Goal: Navigation & Orientation: Find specific page/section

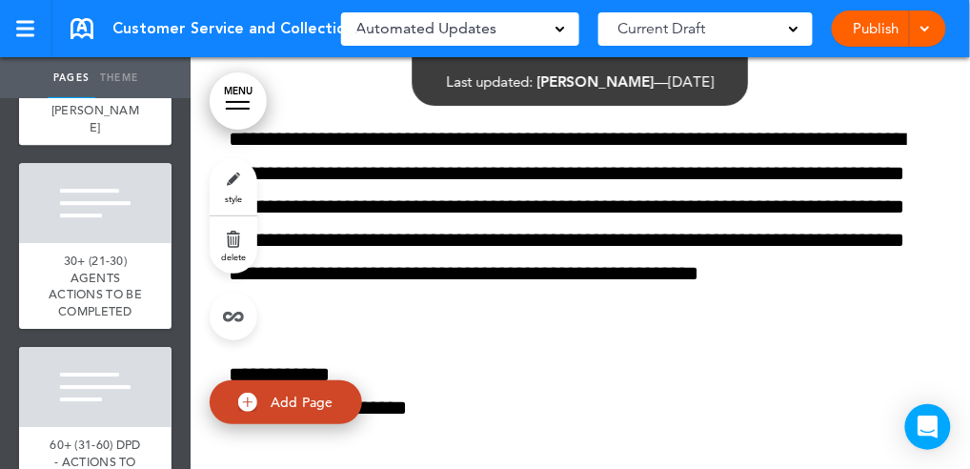
scroll to position [102253, 0]
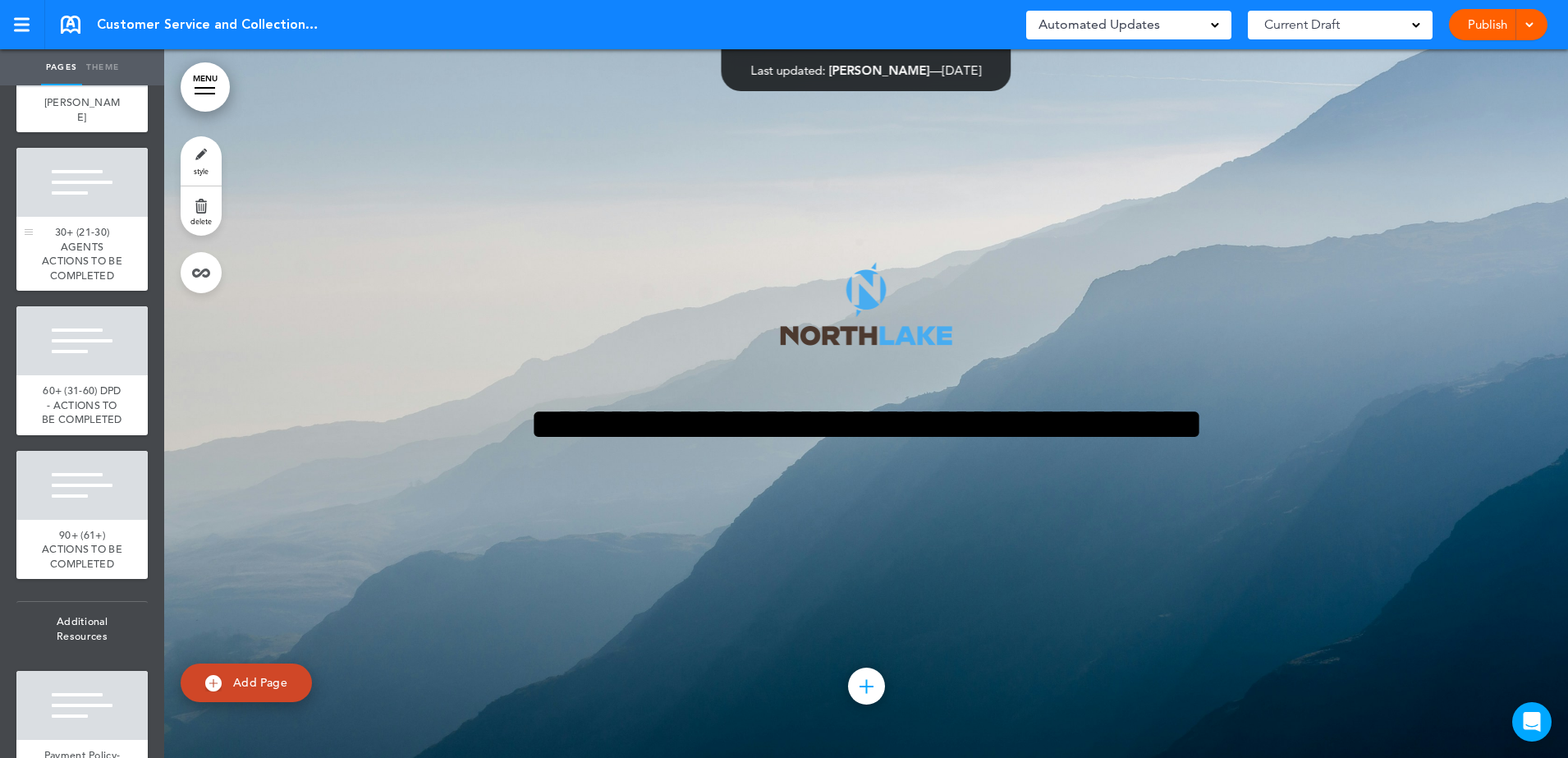
scroll to position [10877, 0]
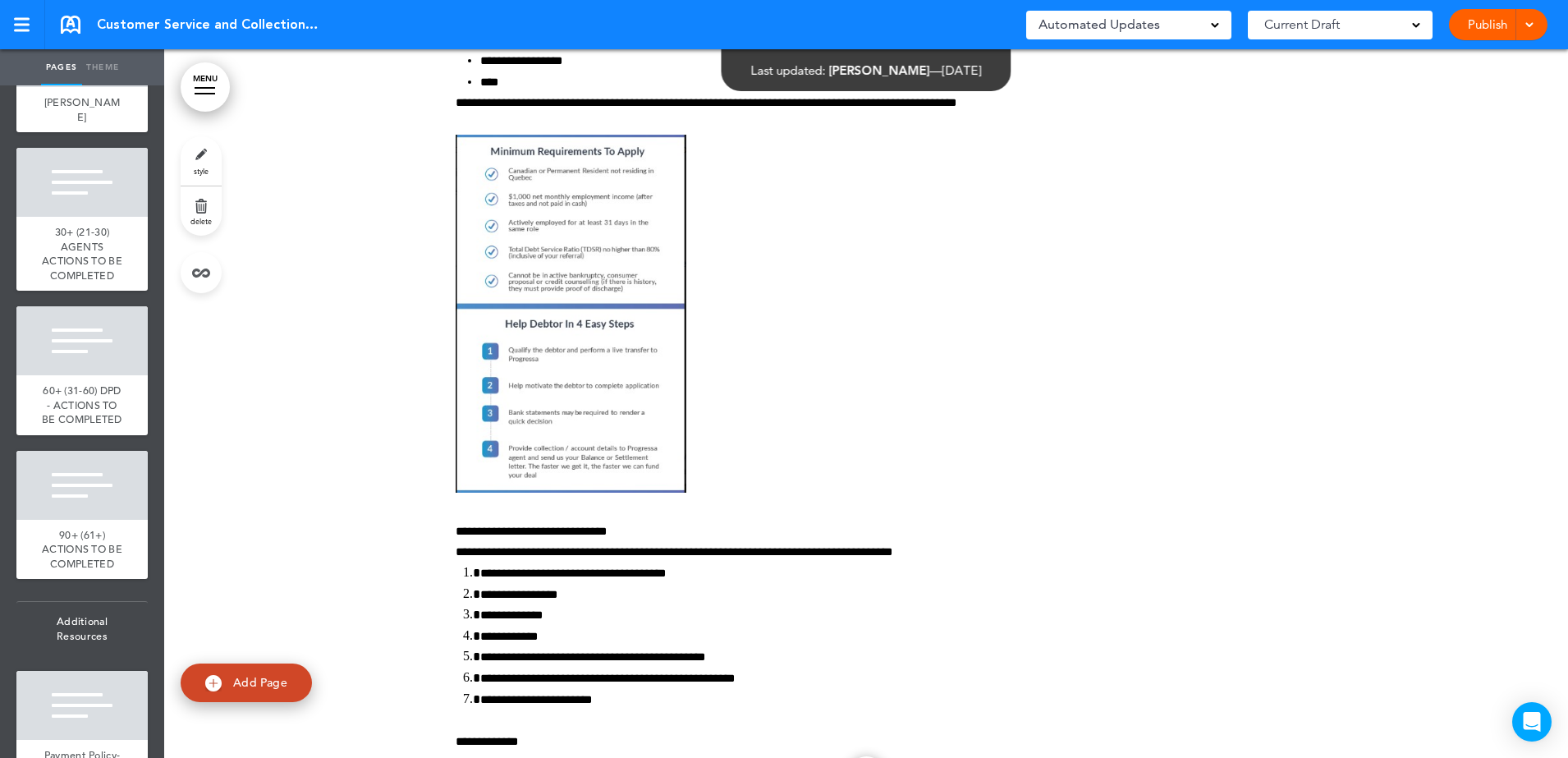
scroll to position [81581, 0]
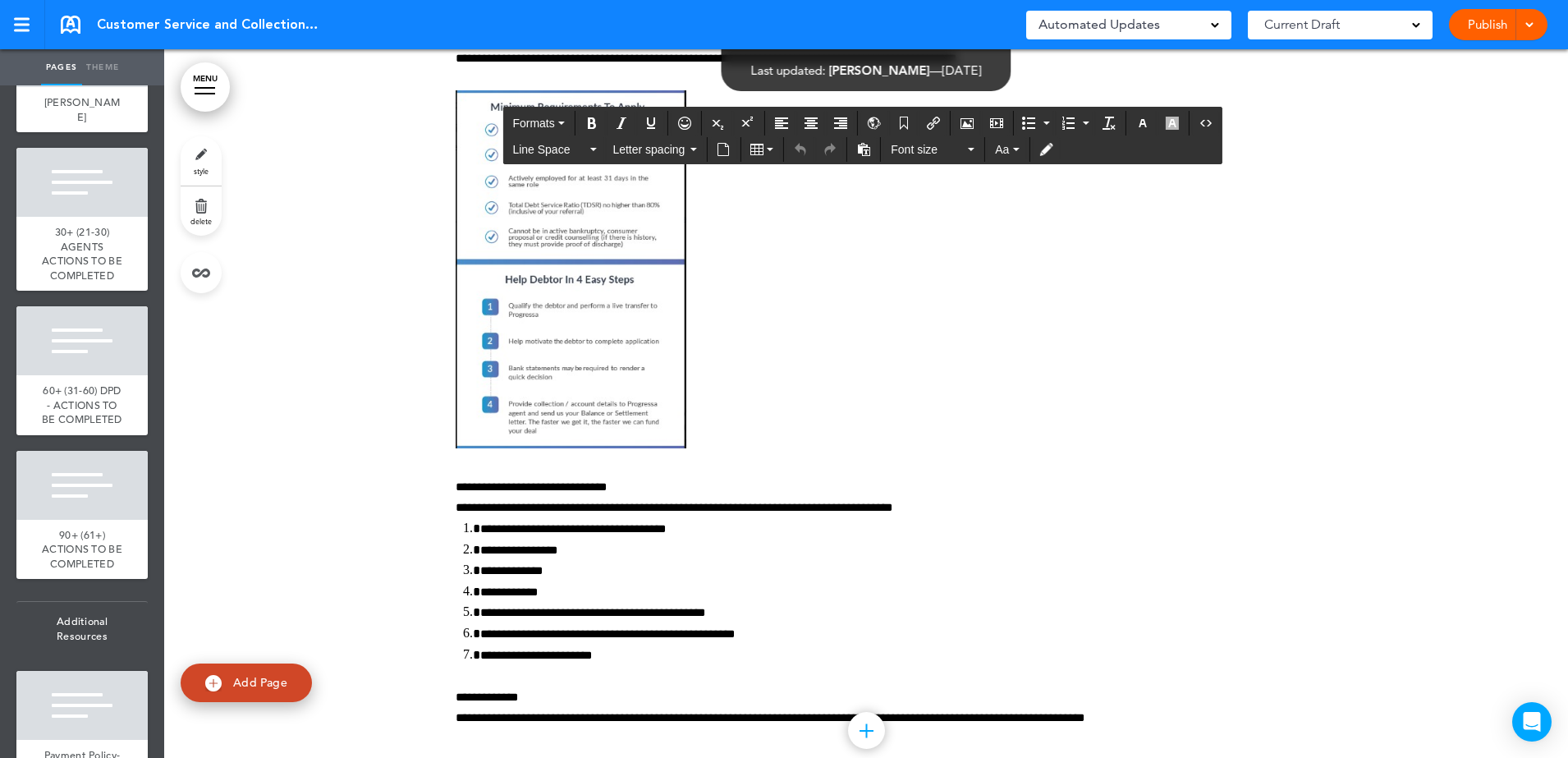
drag, startPoint x: 504, startPoint y: 343, endPoint x: 472, endPoint y: 343, distance: 32.0
drag, startPoint x: 513, startPoint y: 399, endPoint x: 467, endPoint y: 399, distance: 46.0
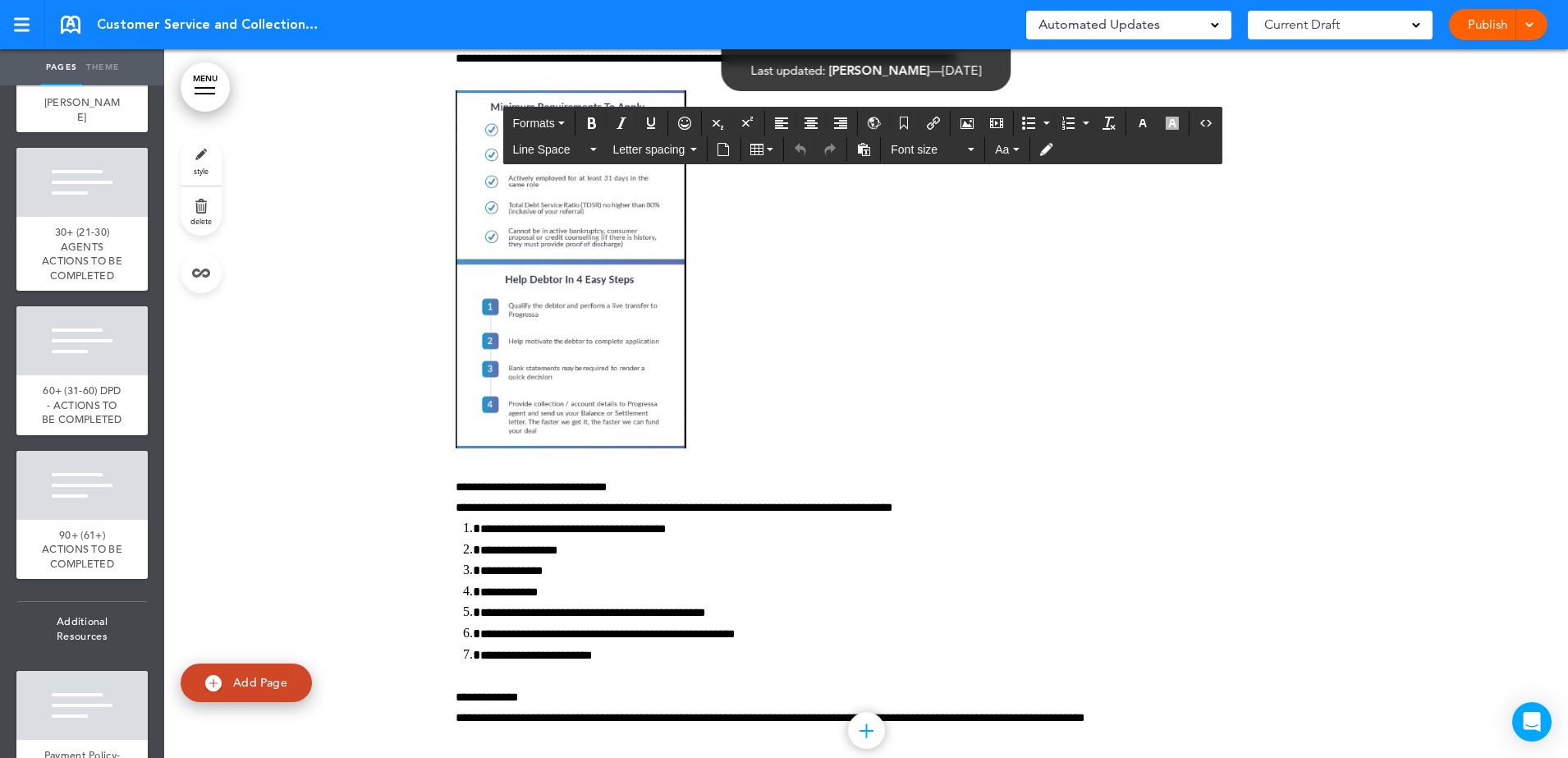
drag, startPoint x: 513, startPoint y: 469, endPoint x: 481, endPoint y: 459, distance: 33.5
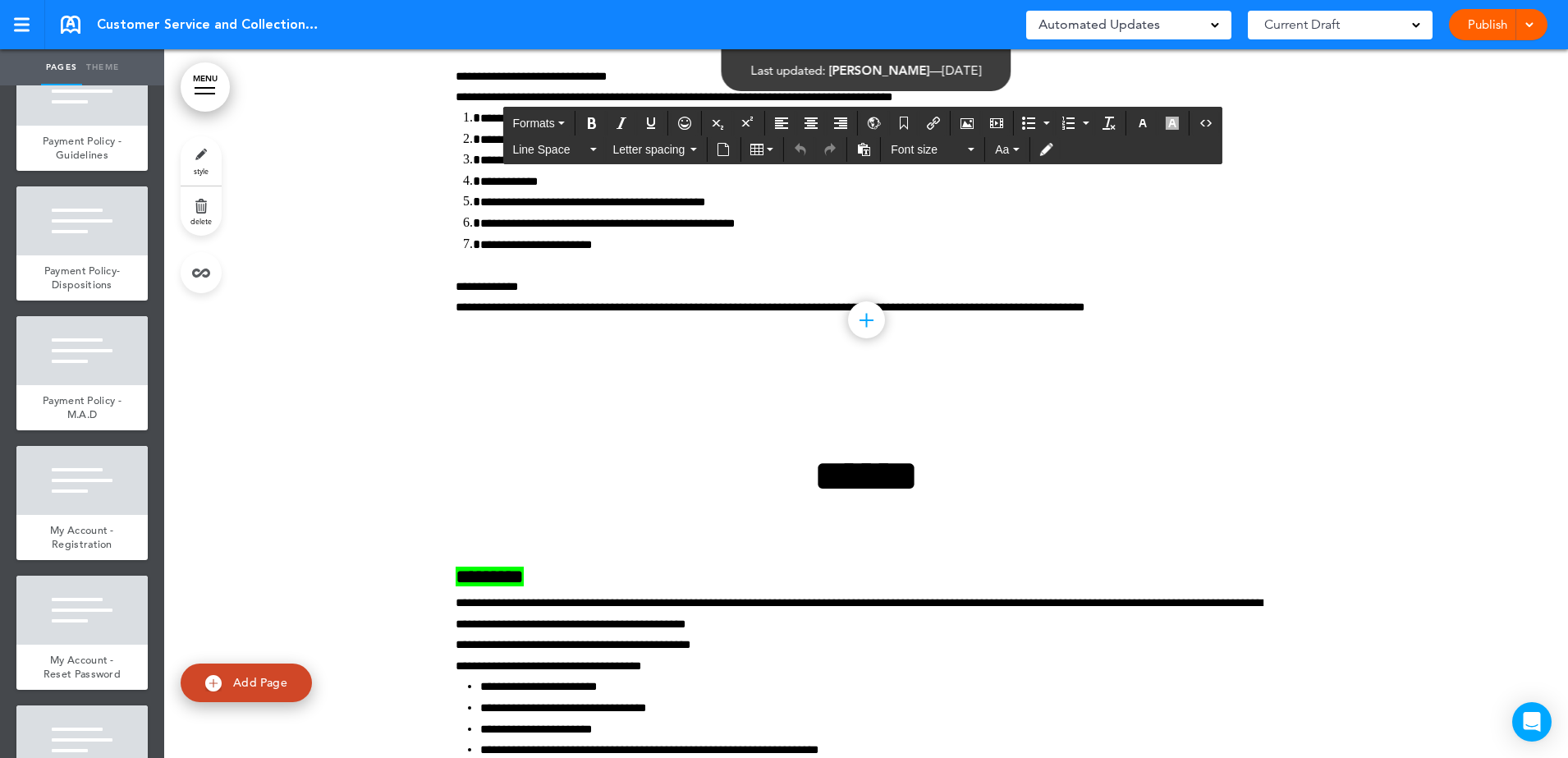
scroll to position [11904, 0]
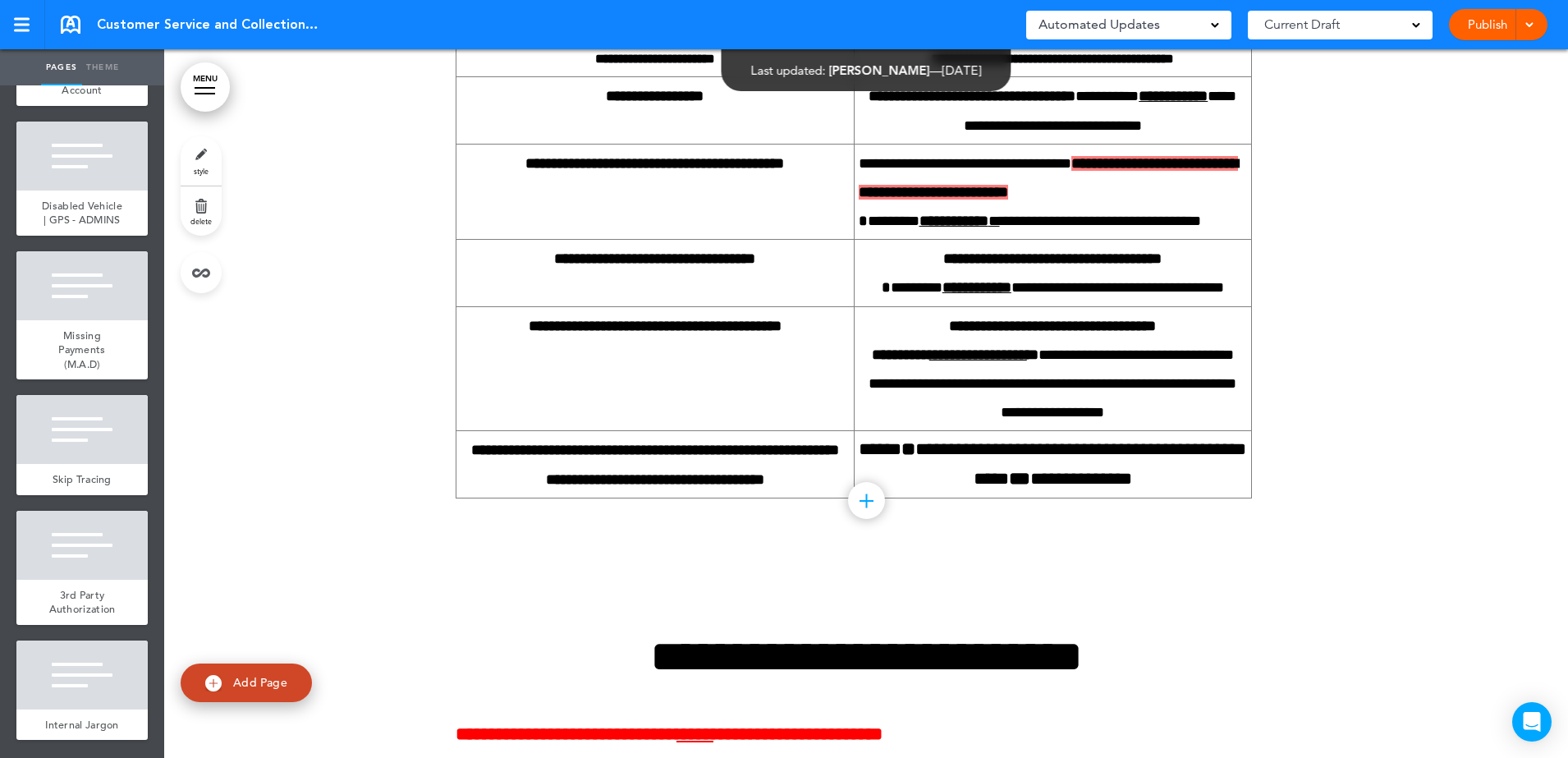
scroll to position [13239, 0]
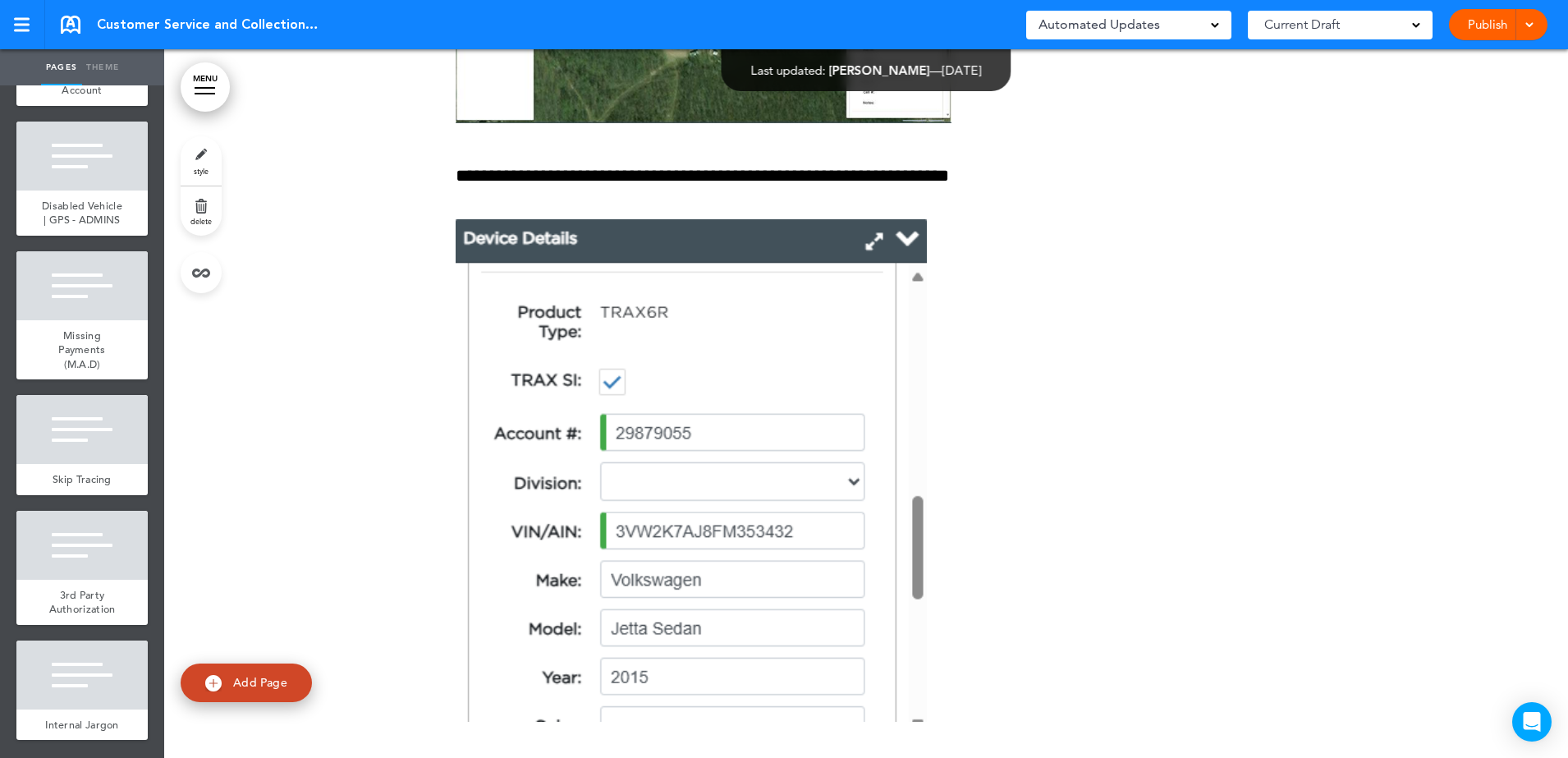
scroll to position [96962, 0]
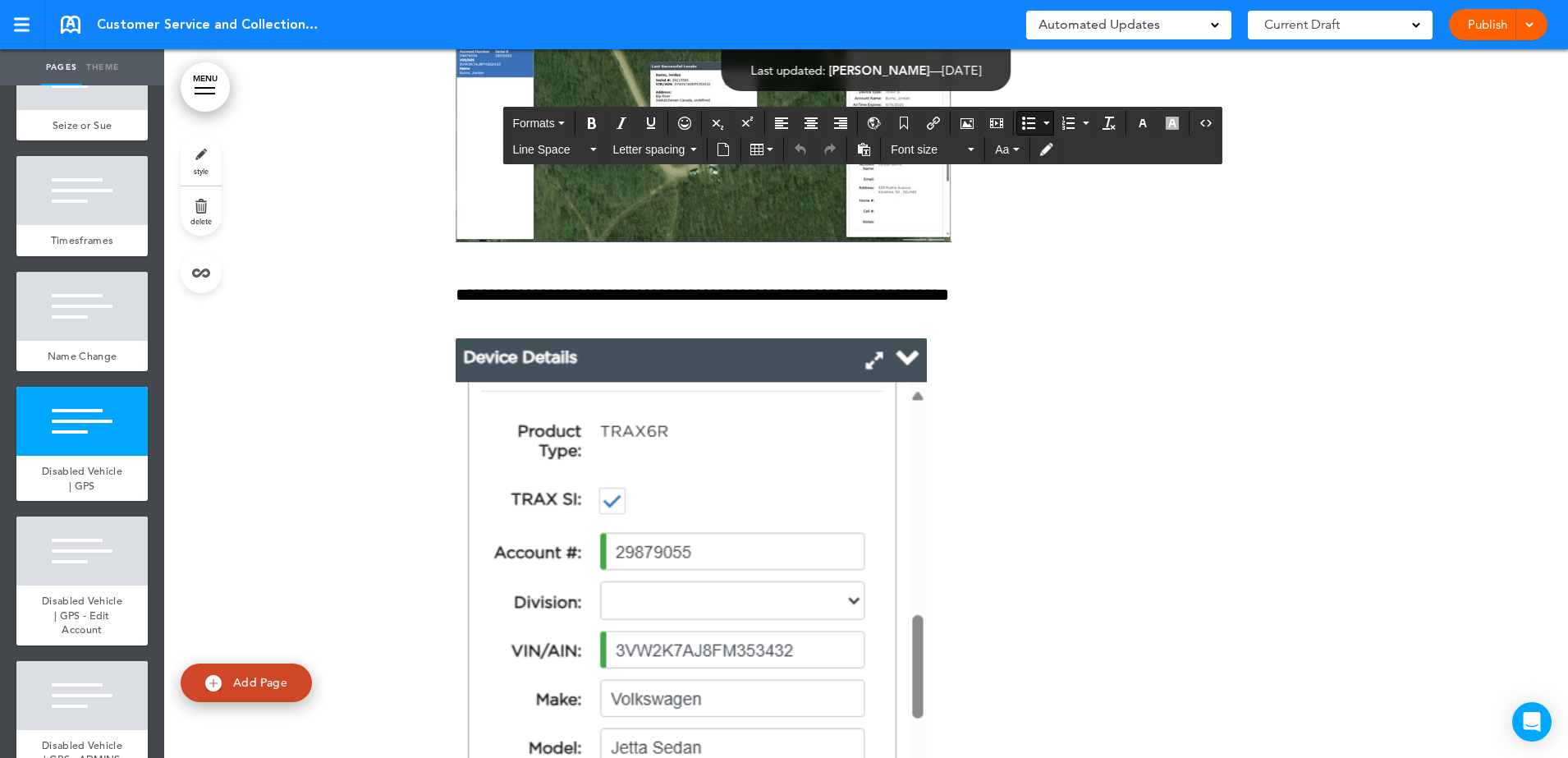
scroll to position [96859, 0]
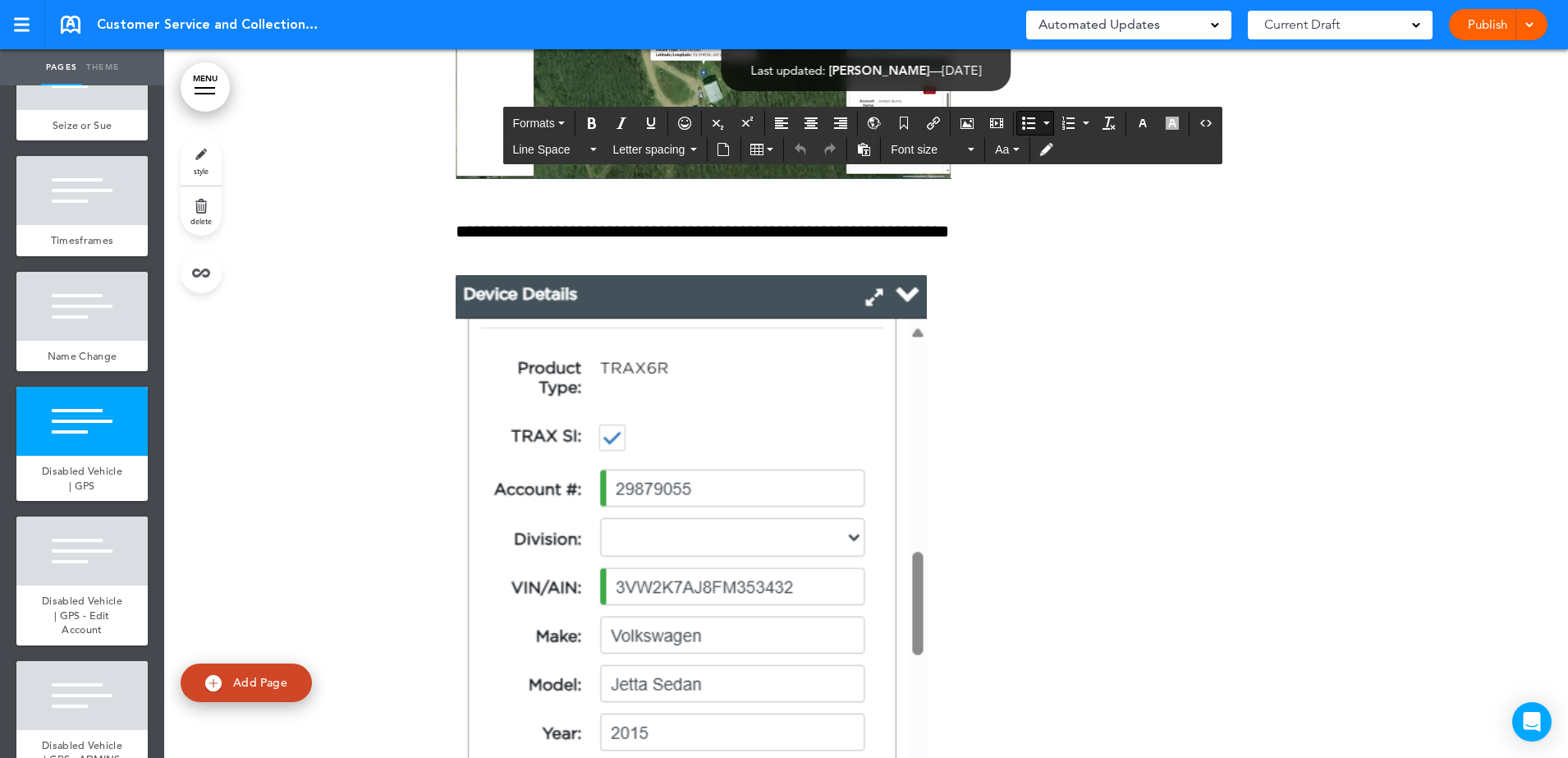
drag, startPoint x: 772, startPoint y: 619, endPoint x: 488, endPoint y: 610, distance: 284.1
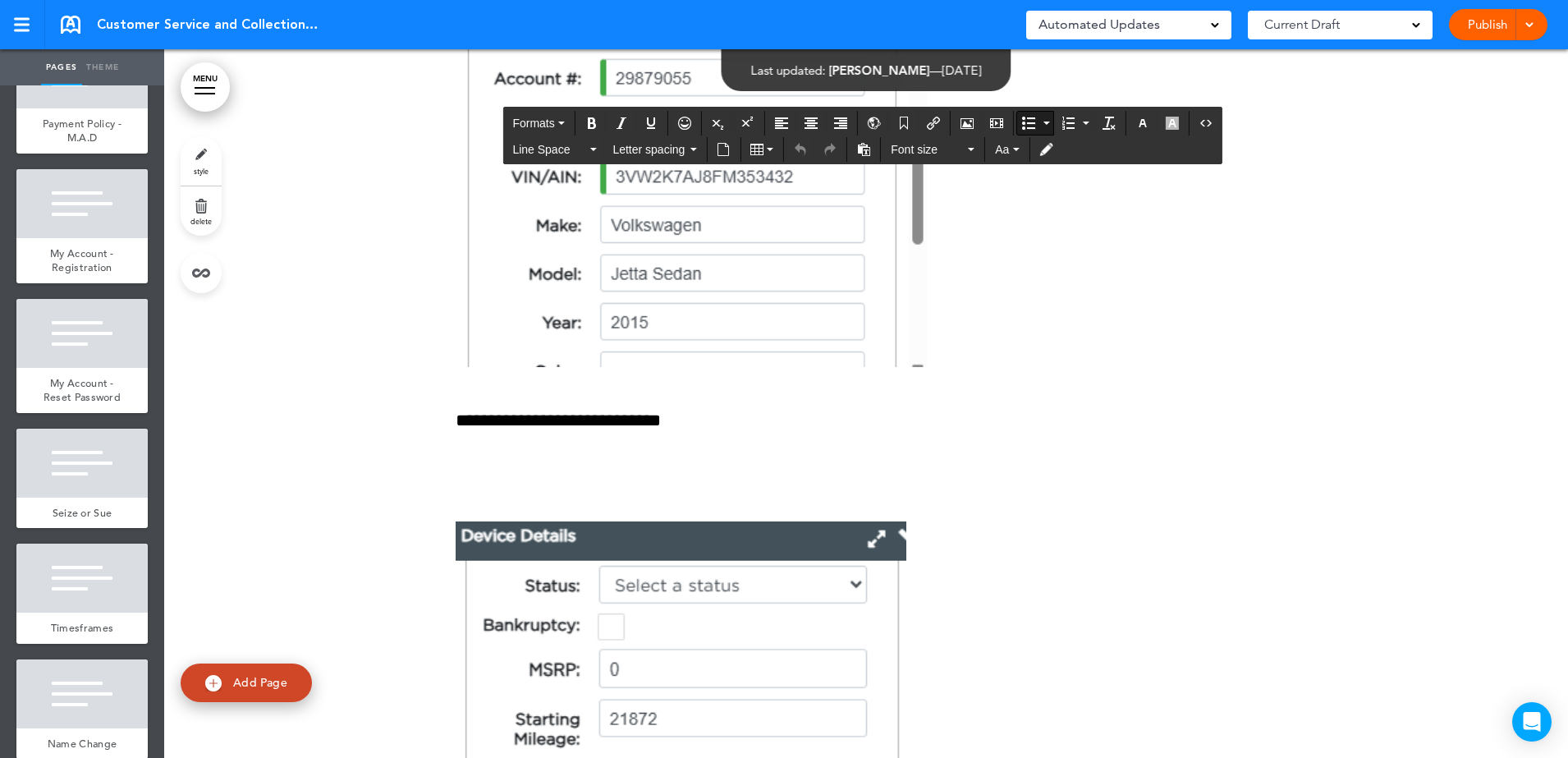
scroll to position [12019, 0]
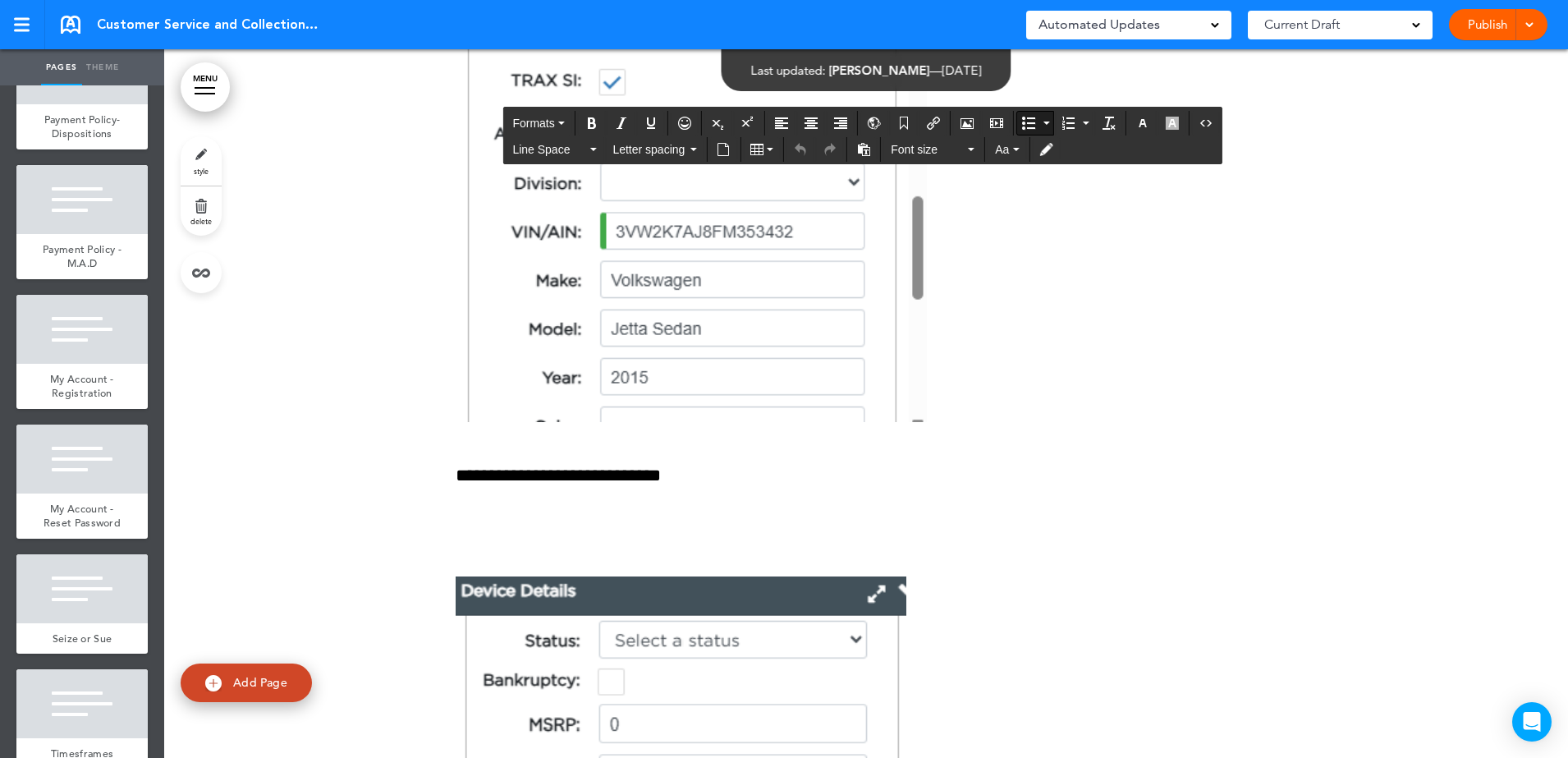
scroll to position [97167, 0]
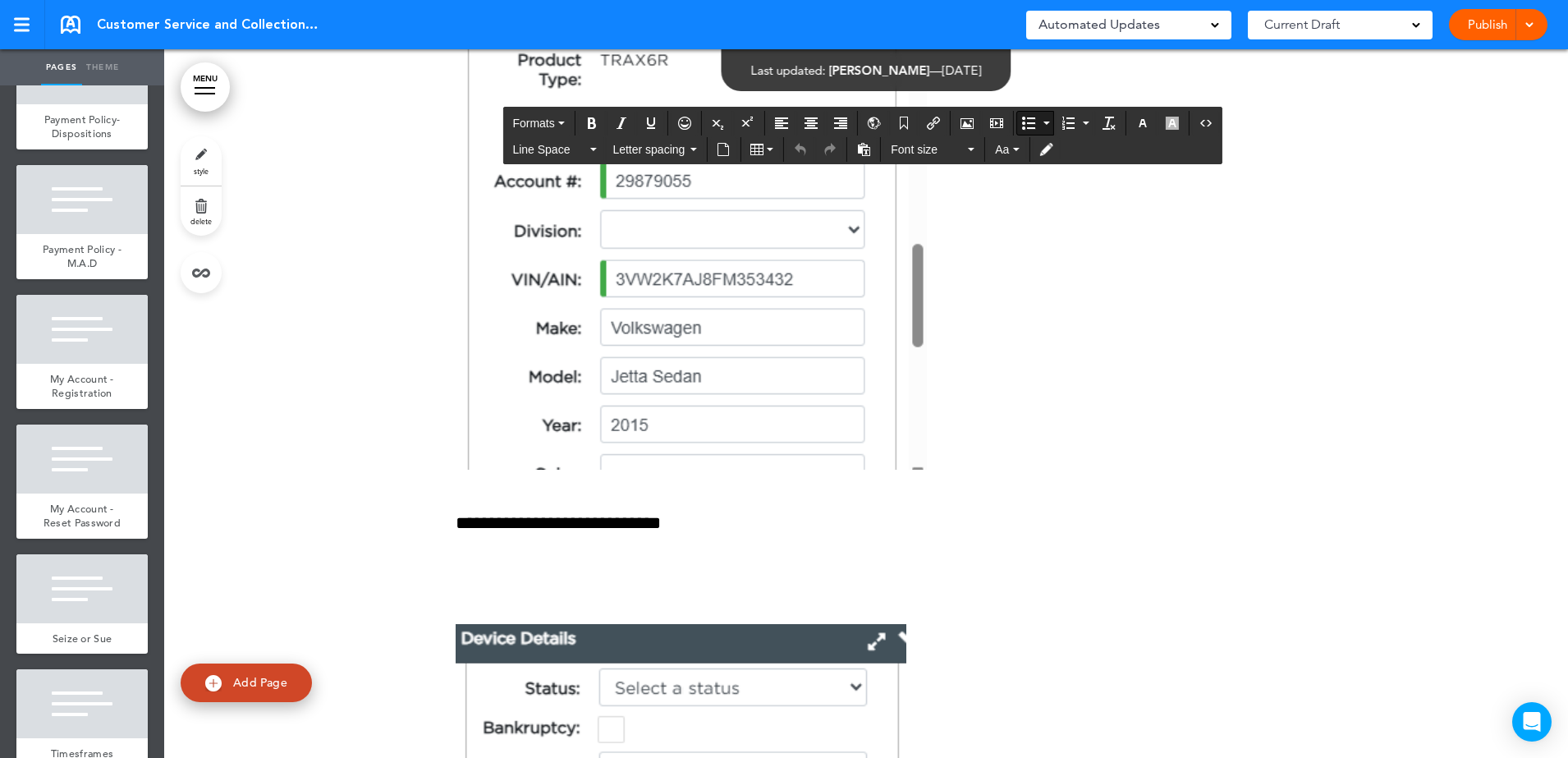
drag, startPoint x: 789, startPoint y: 306, endPoint x: 501, endPoint y: 295, distance: 288.2
drag, startPoint x: 810, startPoint y: 306, endPoint x: 490, endPoint y: 296, distance: 320.2
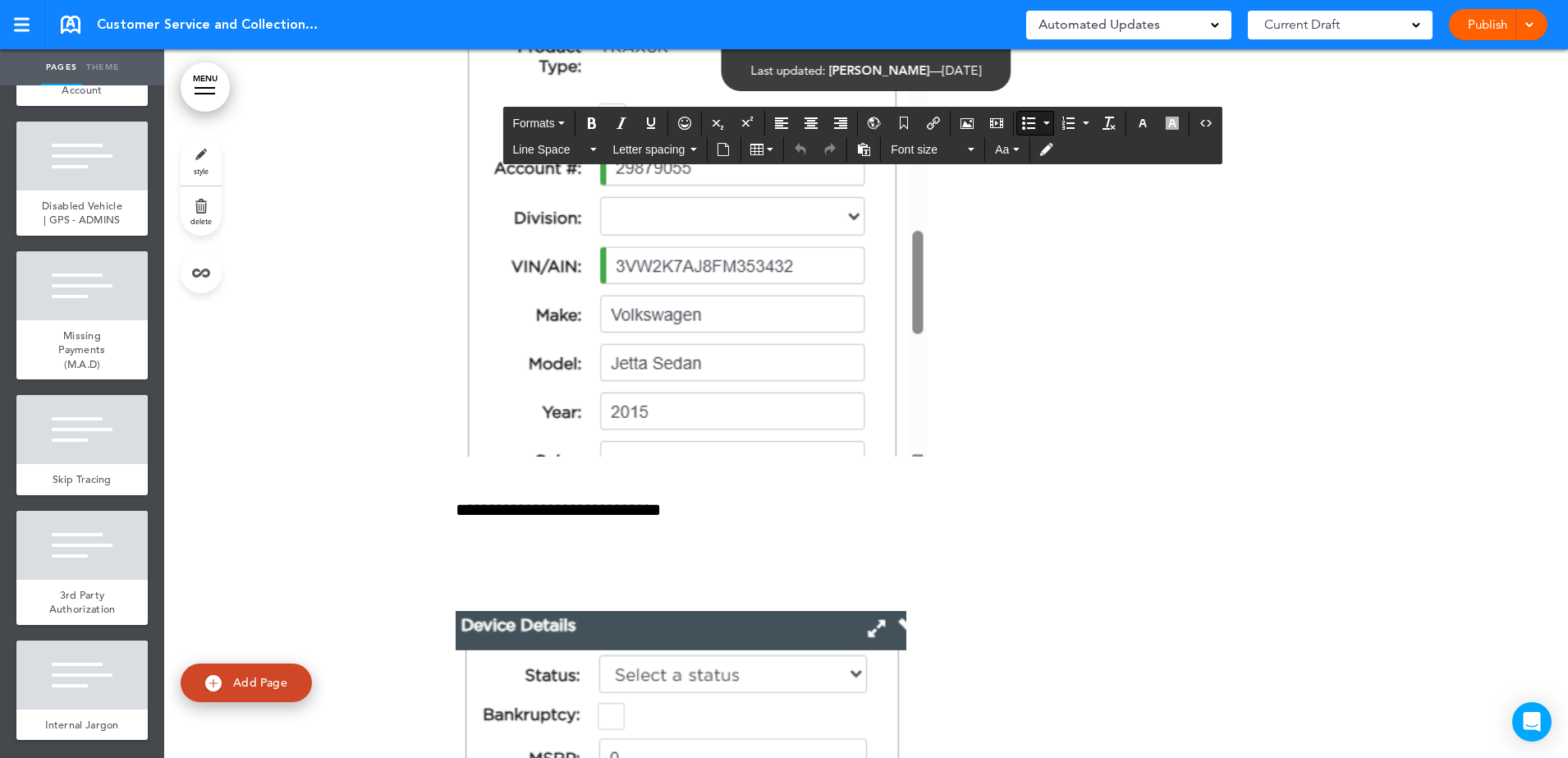
scroll to position [97224, 0]
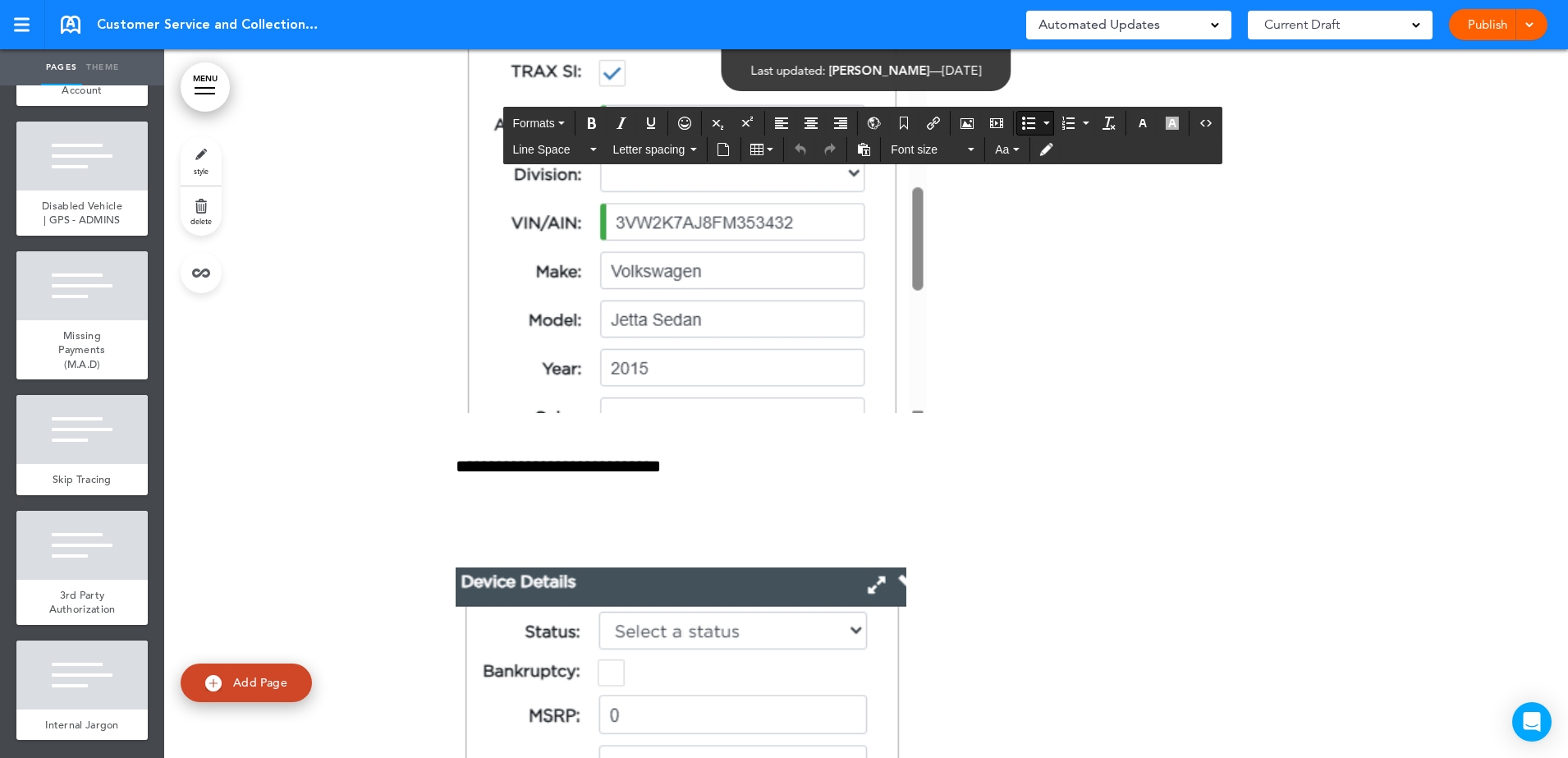
drag, startPoint x: 1240, startPoint y: 456, endPoint x: 546, endPoint y: 435, distance: 694.3
drag, startPoint x: 738, startPoint y: 448, endPoint x: 712, endPoint y: 450, distance: 26.1
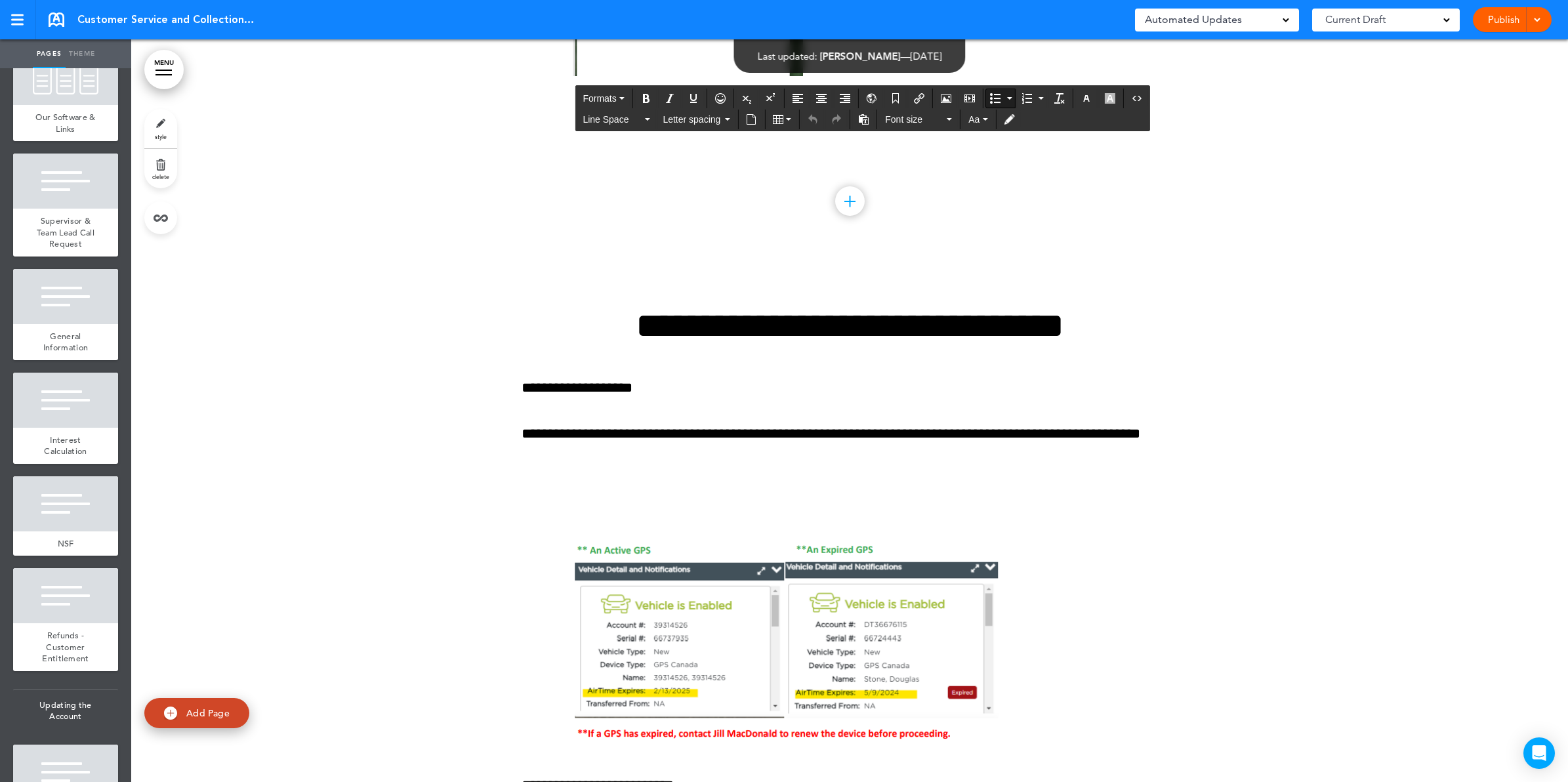
scroll to position [79995, 0]
